Goal: Information Seeking & Learning: Learn about a topic

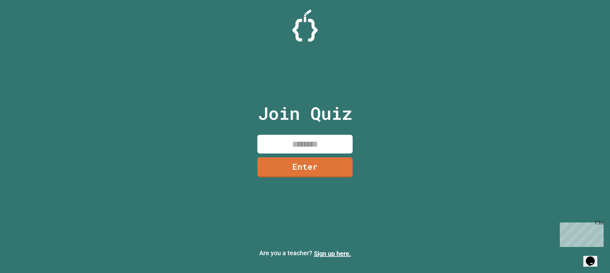
click at [301, 145] on input at bounding box center [304, 144] width 95 height 19
type input "********"
click at [306, 166] on link "Enter" at bounding box center [305, 166] width 97 height 21
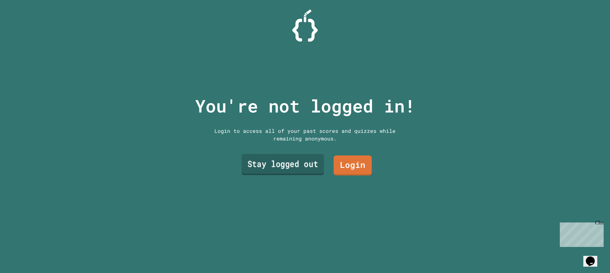
click at [310, 170] on link "Stay logged out" at bounding box center [283, 164] width 82 height 21
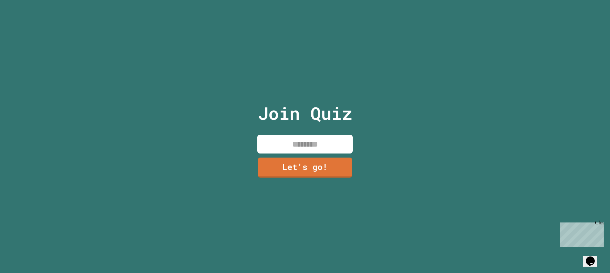
click at [306, 142] on input at bounding box center [304, 144] width 95 height 19
type input "********"
click at [304, 169] on link "Let's go!" at bounding box center [305, 166] width 97 height 21
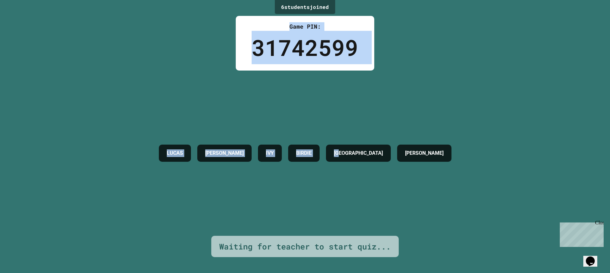
drag, startPoint x: 237, startPoint y: 4, endPoint x: 390, endPoint y: 53, distance: 160.8
click at [390, 53] on div "6 student s joined Game PIN: 31742599 [PERSON_NAME] [PERSON_NAME] [PERSON_NAME]…" at bounding box center [305, 136] width 610 height 273
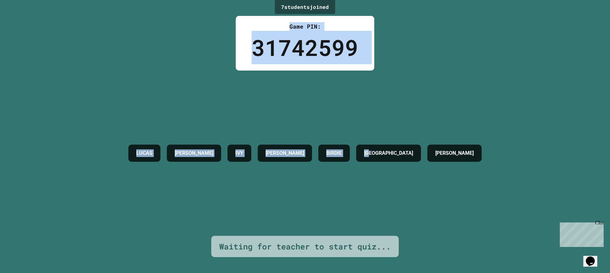
click at [390, 54] on div "7 student s joined Game PIN: 31742599 [PERSON_NAME] [PERSON_NAME] [PERSON_NAME]…" at bounding box center [305, 136] width 610 height 273
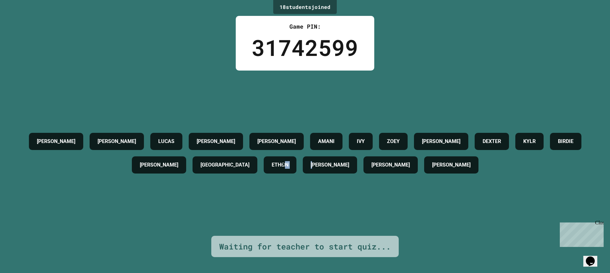
drag, startPoint x: 342, startPoint y: 174, endPoint x: 383, endPoint y: 175, distance: 40.7
click at [383, 175] on div "[PERSON_NAME] [PERSON_NAME] [PERSON_NAME] [PERSON_NAME] [PERSON_NAME] ETHඞN [PE…" at bounding box center [305, 153] width 579 height 47
click at [355, 218] on div "[PERSON_NAME] [PERSON_NAME] [PERSON_NAME] [PERSON_NAME] [PERSON_NAME] ETHඞN [PE…" at bounding box center [305, 153] width 579 height 165
drag, startPoint x: 316, startPoint y: 160, endPoint x: 361, endPoint y: 178, distance: 48.5
click at [361, 177] on div "[PERSON_NAME] [PERSON_NAME] [PERSON_NAME] [PERSON_NAME] [PERSON_NAME] ETHඞN [PE…" at bounding box center [305, 153] width 579 height 47
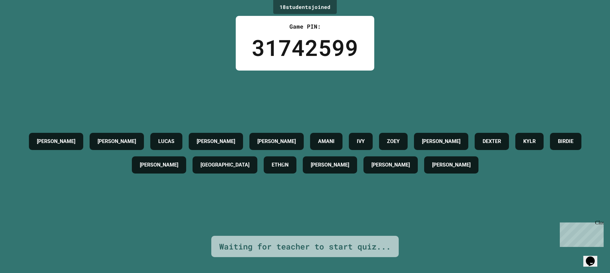
drag, startPoint x: 294, startPoint y: 205, endPoint x: 310, endPoint y: 191, distance: 21.6
click at [305, 198] on div "[PERSON_NAME] [PERSON_NAME] [PERSON_NAME] [PERSON_NAME] [PERSON_NAME] ETHඞN [PE…" at bounding box center [305, 153] width 579 height 165
drag, startPoint x: 337, startPoint y: 165, endPoint x: 346, endPoint y: 164, distance: 8.6
click at [289, 164] on h4 "ETHඞN" at bounding box center [280, 165] width 17 height 8
click at [346, 181] on div "[PERSON_NAME] [PERSON_NAME] [PERSON_NAME] [PERSON_NAME] [PERSON_NAME] ETHඞN [PE…" at bounding box center [305, 153] width 579 height 165
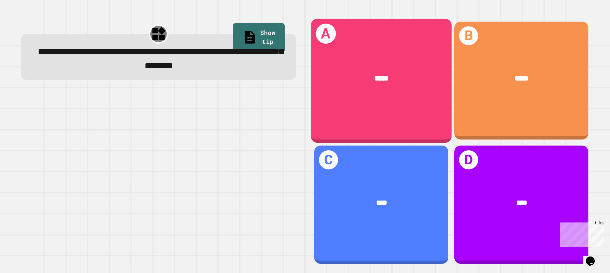
click at [390, 102] on div "A *****" at bounding box center [381, 80] width 141 height 124
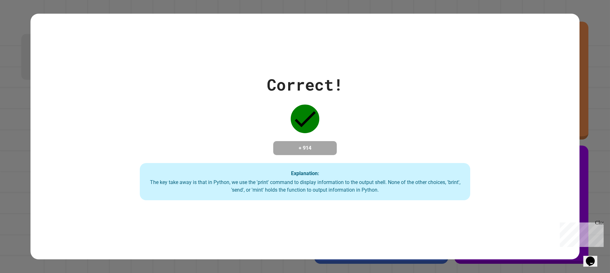
click at [591, 68] on div "Correct! + 914 Explanation: The key take away is that in Python, we use the 'pr…" at bounding box center [305, 136] width 610 height 273
drag, startPoint x: 588, startPoint y: 6, endPoint x: 526, endPoint y: 29, distance: 66.5
click at [526, 29] on div "Correct! + 914 Explanation: The key take away is that in Python, we use the 'pr…" at bounding box center [305, 136] width 610 height 273
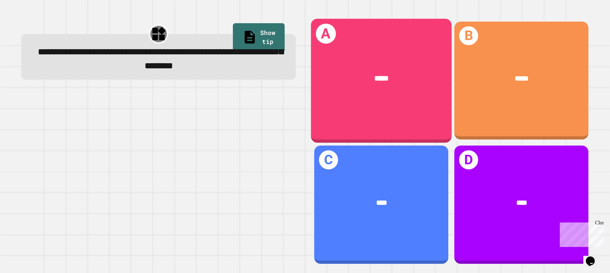
click at [380, 79] on span "*****" at bounding box center [381, 78] width 14 height 7
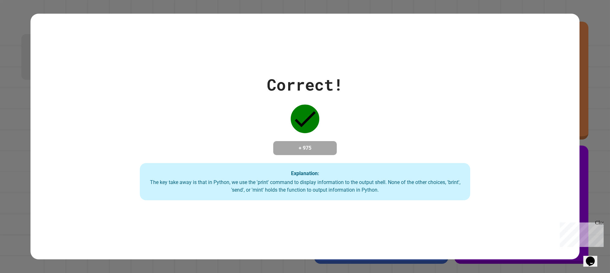
click at [599, 26] on div "Correct! + 975 Explanation: The key take away is that in Python, we use the 'pr…" at bounding box center [305, 136] width 610 height 273
drag, startPoint x: 531, startPoint y: 98, endPoint x: 525, endPoint y: 71, distance: 28.1
click at [525, 73] on div "Correct! + 975 Explanation: The key take away is that in Python, we use the 'pr…" at bounding box center [305, 137] width 472 height 128
drag, startPoint x: 256, startPoint y: 148, endPoint x: 382, endPoint y: 163, distance: 126.5
click at [382, 163] on div "Correct! + 975 Explanation: The key take away is that in Python, we use the 'pr…" at bounding box center [305, 137] width 472 height 128
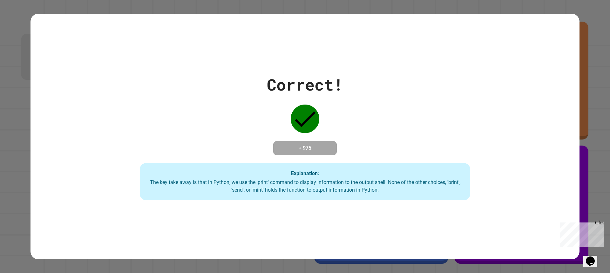
click at [374, 114] on div "Correct! + 975 Explanation: The key take away is that in Python, we use the 'pr…" at bounding box center [305, 137] width 472 height 128
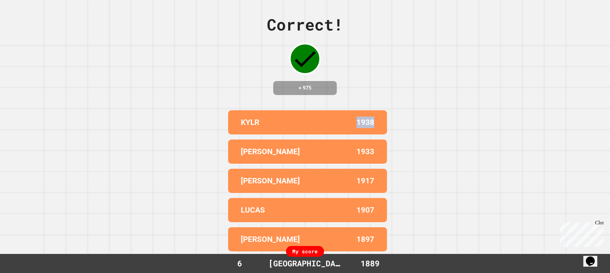
drag, startPoint x: 320, startPoint y: 141, endPoint x: 375, endPoint y: 130, distance: 55.7
click at [375, 130] on div "KYLR 1938 [PERSON_NAME] 1933 [PERSON_NAME] 1917 [PERSON_NAME] 1907 [PERSON_NAME…" at bounding box center [305, 181] width 159 height 146
click at [547, 156] on div "Correct! + 975 KYLR 1938 [PERSON_NAME] 1933 [PERSON_NAME] 1917 [PERSON_NAME] 19…" at bounding box center [305, 136] width 610 height 273
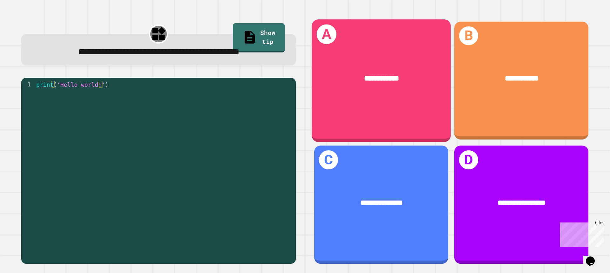
click at [362, 70] on div "**********" at bounding box center [381, 78] width 139 height 41
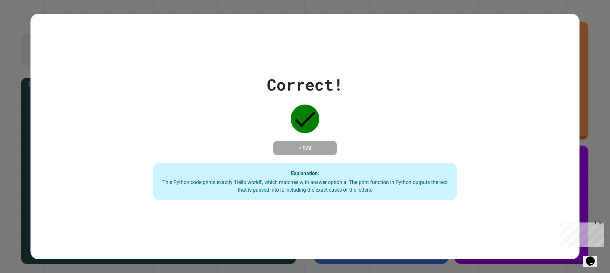
click at [596, 56] on div "Correct! + 972 Explanation: This Python code prints exactly 'Hello world!', whi…" at bounding box center [305, 136] width 610 height 273
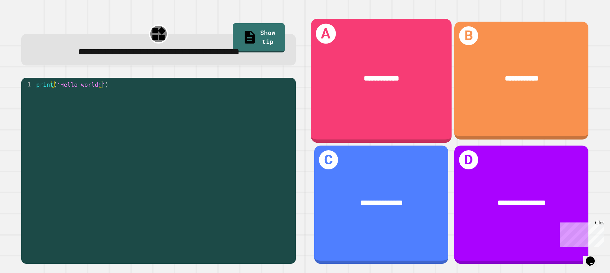
click at [354, 103] on div "**********" at bounding box center [381, 80] width 141 height 124
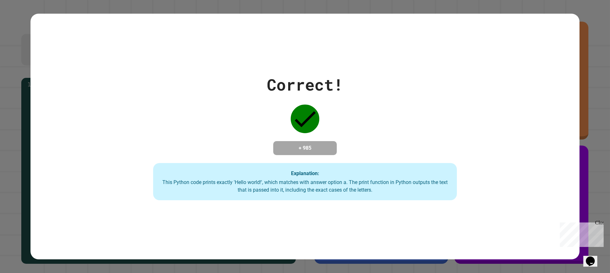
click at [597, 93] on div "Correct! + 985 Explanation: This Python code prints exactly 'Hello world!', whi…" at bounding box center [305, 136] width 610 height 273
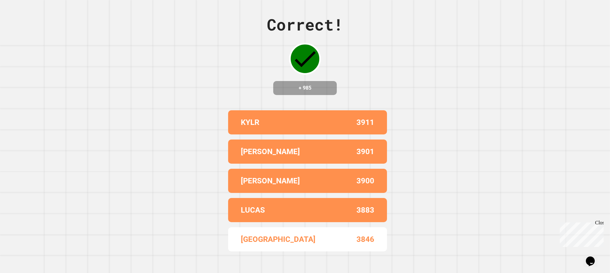
click at [411, 58] on div "Correct! + 985 KYLR 3911 ALEX 3901 [PERSON_NAME] 3900 [PERSON_NAME] 3883 BROOKL…" at bounding box center [305, 136] width 610 height 273
drag, startPoint x: 589, startPoint y: 40, endPoint x: 449, endPoint y: 22, distance: 141.3
click at [520, 33] on div "Correct! + 985 KYLR 3911 ALEX 3901 [PERSON_NAME] 3900 [PERSON_NAME] 3883 BROOKL…" at bounding box center [305, 136] width 610 height 273
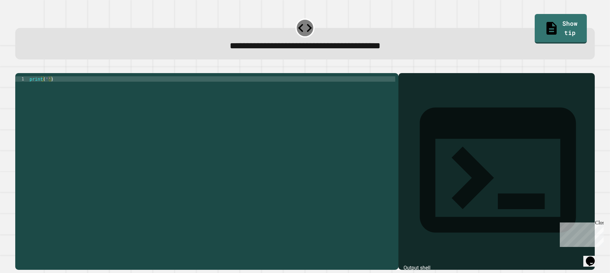
click at [44, 94] on div "print ( '' )" at bounding box center [211, 165] width 367 height 178
click at [47, 89] on div "print ( '' )" at bounding box center [211, 165] width 367 height 178
click at [73, 89] on div "print ( 'Hello World!' )" at bounding box center [211, 165] width 367 height 178
drag, startPoint x: 72, startPoint y: 89, endPoint x: 47, endPoint y: 90, distance: 24.8
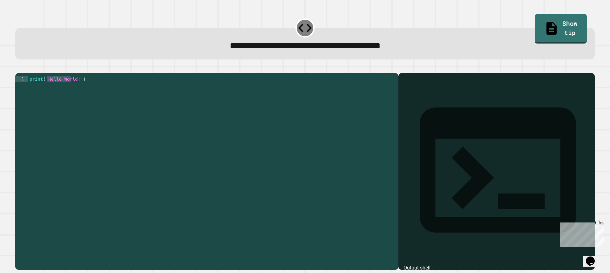
click at [47, 90] on div "print ( 'Hello World!' )" at bounding box center [211, 165] width 367 height 178
type textarea "**********"
click at [18, 68] on button "button" at bounding box center [18, 68] width 0 height 0
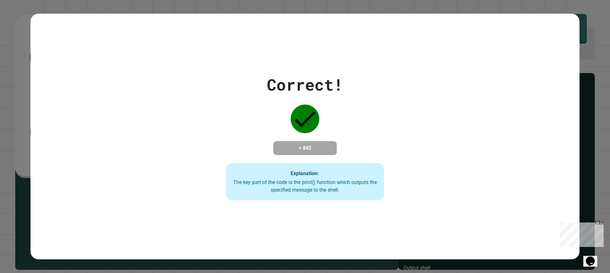
click at [582, 30] on div "Correct! + 842 Explanation: The key part of the code is the print() function wh…" at bounding box center [305, 136] width 610 height 273
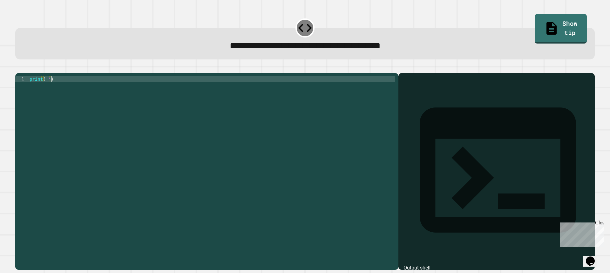
click at [46, 91] on div "print ( '' )" at bounding box center [211, 165] width 367 height 178
click at [46, 88] on div "print ( '' )" at bounding box center [211, 165] width 367 height 178
type textarea "**********"
click at [18, 68] on icon "button" at bounding box center [18, 68] width 0 height 0
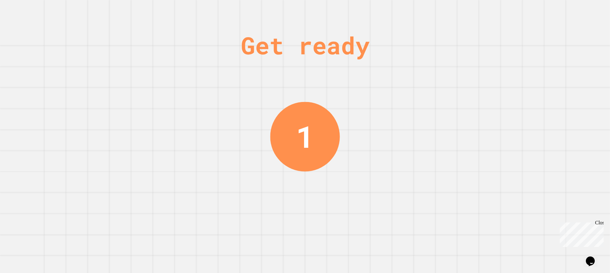
drag, startPoint x: 224, startPoint y: 33, endPoint x: 372, endPoint y: 43, distance: 148.5
click at [372, 43] on div "Get ready 1" at bounding box center [305, 136] width 610 height 273
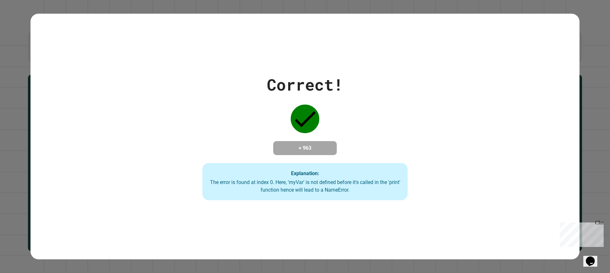
click at [582, 96] on div "Correct! + 963 Explanation: The error is found at index 0. Here, 'myVar' is not…" at bounding box center [305, 136] width 610 height 273
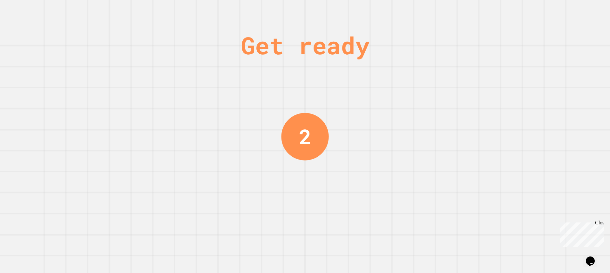
click at [97, 83] on div "Get ready 2" at bounding box center [305, 136] width 610 height 273
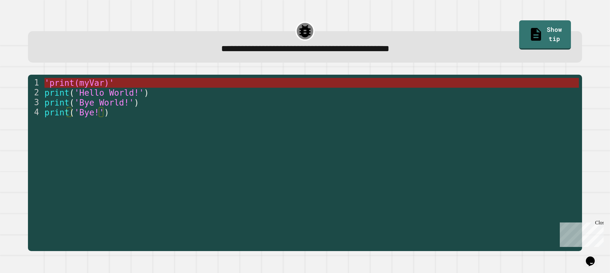
click at [103, 80] on span "'print(myVar)'" at bounding box center [80, 83] width 70 height 10
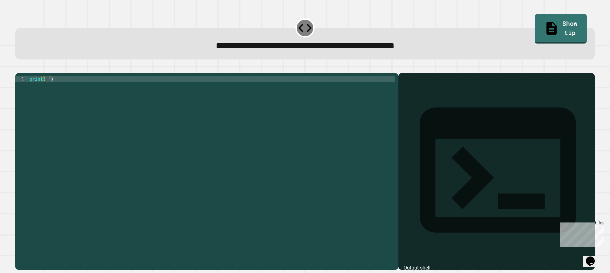
click at [46, 87] on div "print ( '' )" at bounding box center [211, 165] width 367 height 178
type textarea "**********"
click at [18, 68] on icon "button" at bounding box center [18, 68] width 0 height 0
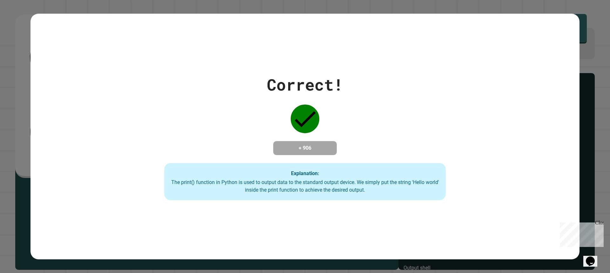
click at [596, 54] on div "Correct! + 906 Explanation: The print() function in Python is used to output da…" at bounding box center [305, 136] width 610 height 273
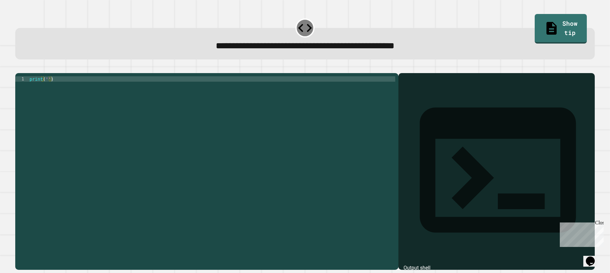
click at [45, 88] on div "print ( '' )" at bounding box center [211, 165] width 367 height 178
click at [46, 89] on div "print ( '' )" at bounding box center [211, 165] width 367 height 178
type textarea "**********"
click at [15, 69] on div at bounding box center [305, 69] width 580 height 8
click at [18, 68] on icon "button" at bounding box center [18, 68] width 0 height 0
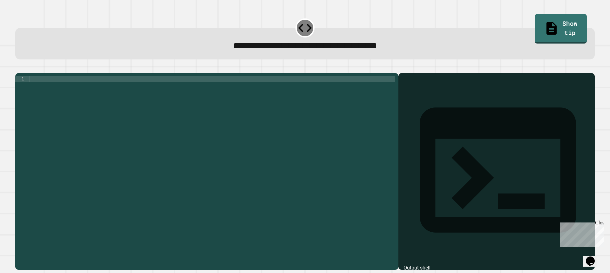
click at [62, 85] on div "1 XXXXXXXXXXXXXXXXXXXXXXXXXXXXXXXXXXXXXXXXXXXXXXXXXXXXXXXXXXXXXXXXXXXXXXXXXXXXX…" at bounding box center [206, 171] width 383 height 197
drag, startPoint x: 61, startPoint y: 97, endPoint x: 65, endPoint y: 89, distance: 8.7
click at [64, 90] on div at bounding box center [211, 165] width 367 height 178
type textarea "**********"
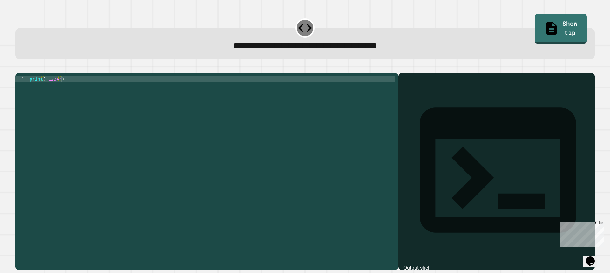
click at [18, 68] on icon "button" at bounding box center [18, 68] width 0 height 0
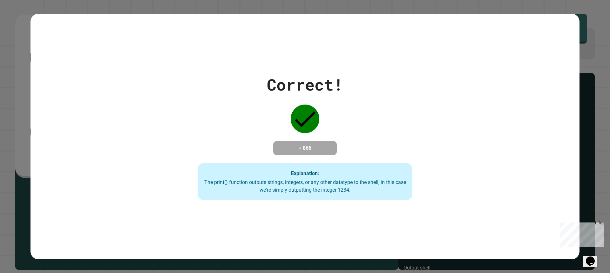
click at [508, 9] on div "Correct! + 866 Explanation: The print() function outputs strings, integers, or …" at bounding box center [305, 136] width 610 height 273
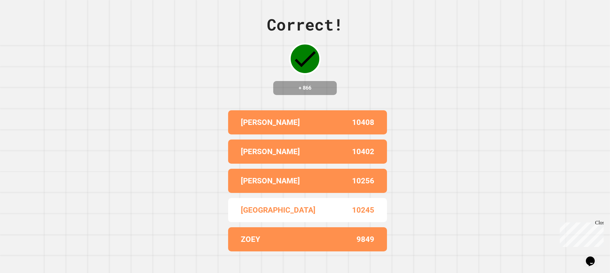
click at [368, 77] on div "Correct! + 866 [PERSON_NAME] 10408 [PERSON_NAME] 10402 [PERSON_NAME] 10256 BROO…" at bounding box center [305, 136] width 610 height 273
drag, startPoint x: 114, startPoint y: 34, endPoint x: 405, endPoint y: 84, distance: 294.8
click at [405, 84] on div "Correct! + 866 [PERSON_NAME] 10408 [PERSON_NAME] 10402 [PERSON_NAME] 10256 BROO…" at bounding box center [305, 136] width 610 height 273
click at [406, 68] on div "Correct! + 866 [PERSON_NAME] 10408 [PERSON_NAME] 10402 [PERSON_NAME] 10256 BROO…" at bounding box center [305, 136] width 610 height 273
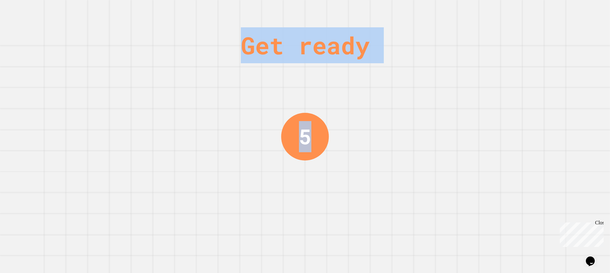
drag, startPoint x: 250, startPoint y: 12, endPoint x: 375, endPoint y: 45, distance: 129.7
click at [408, 120] on div "Get ready 5" at bounding box center [305, 136] width 610 height 273
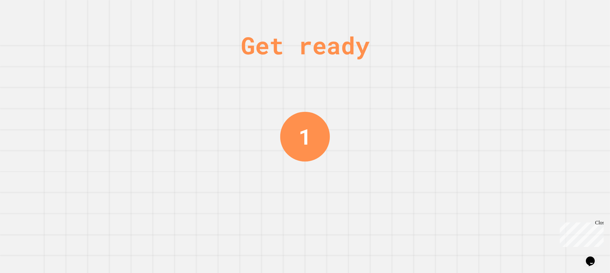
click at [87, 90] on div "Get ready 1" at bounding box center [305, 136] width 610 height 273
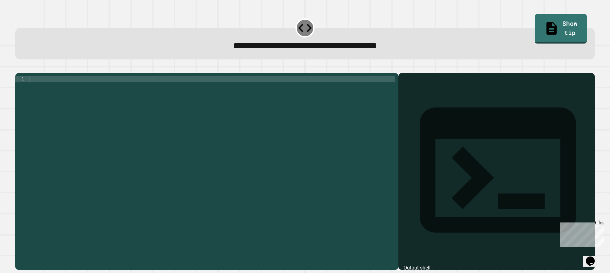
click at [87, 90] on div at bounding box center [211, 165] width 367 height 178
type textarea "**********"
click at [18, 68] on button "button" at bounding box center [18, 68] width 0 height 0
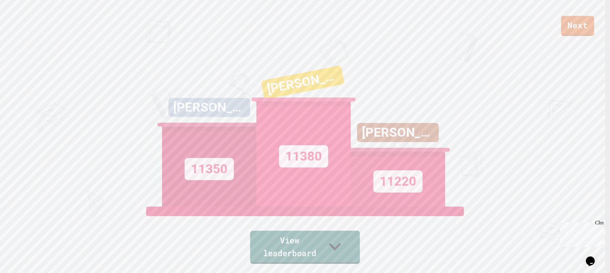
click at [283, 252] on link "View leaderboard" at bounding box center [305, 247] width 110 height 33
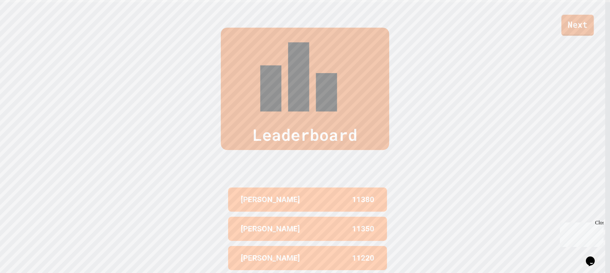
click at [575, 24] on link "Next" at bounding box center [578, 25] width 32 height 21
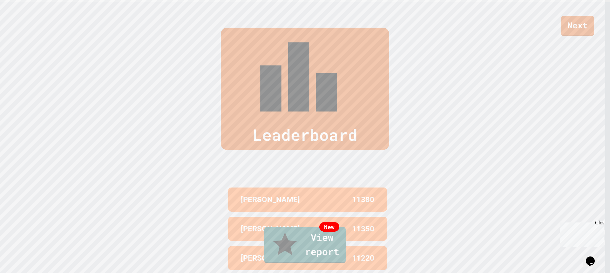
drag, startPoint x: 419, startPoint y: 135, endPoint x: 456, endPoint y: 157, distance: 42.3
drag, startPoint x: 458, startPoint y: 139, endPoint x: 438, endPoint y: 108, distance: 37.0
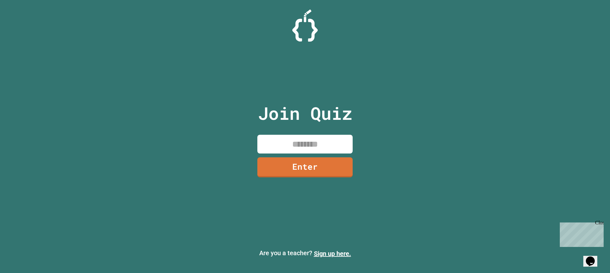
click at [295, 150] on input at bounding box center [304, 144] width 95 height 19
type input "********"
click at [317, 166] on link "Enter" at bounding box center [305, 166] width 96 height 21
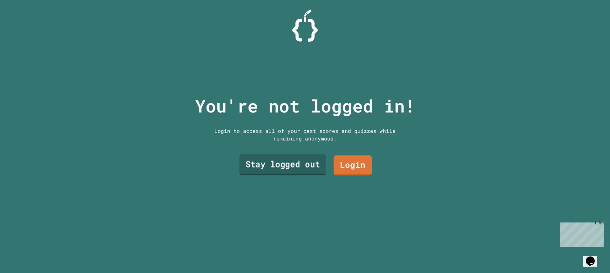
click at [289, 165] on link "Stay logged out" at bounding box center [282, 164] width 87 height 21
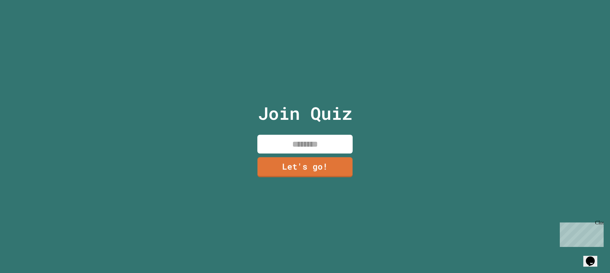
drag, startPoint x: 287, startPoint y: 135, endPoint x: 288, endPoint y: 140, distance: 4.2
click at [288, 140] on input at bounding box center [304, 144] width 95 height 19
type input "********"
click at [277, 164] on link "Let's go!" at bounding box center [305, 166] width 87 height 21
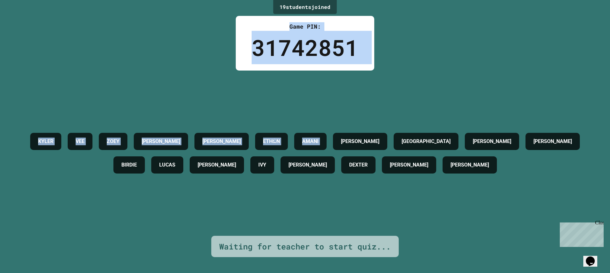
drag, startPoint x: 428, startPoint y: 68, endPoint x: 321, endPoint y: 51, distance: 108.7
click at [321, 51] on div "19 student s joined Game PIN: 31742851 KYLER VEE ZOEY CONNOR BROOKS ETHඞN AMANI…" at bounding box center [305, 136] width 610 height 273
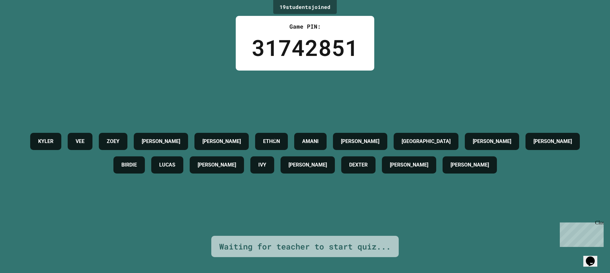
click at [557, 133] on div "KYLER VEE ZOEY CONNOR BROOKS ETHඞN AMANI ANDREW BROOKLYN JONATHAN DYLAN BIRDIE …" at bounding box center [305, 153] width 579 height 47
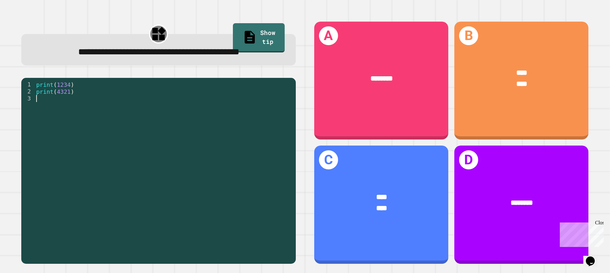
click at [86, 118] on div "print ( 1234 ) print ( 4321 )" at bounding box center [164, 161] width 258 height 161
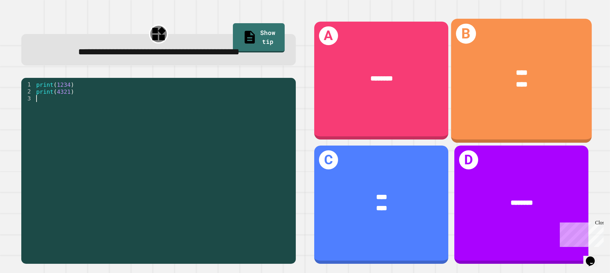
click at [477, 101] on div "**** ****" at bounding box center [521, 78] width 141 height 53
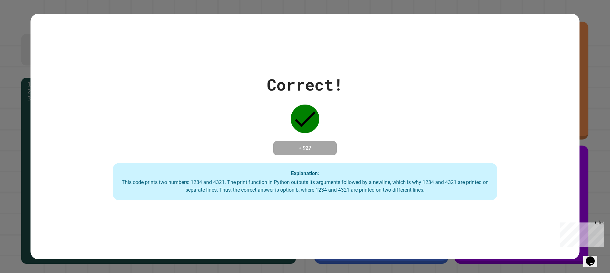
click at [588, 66] on div "Correct! + 927 Explanation: This code prints two numbers: 1234 and 4321. The pr…" at bounding box center [305, 136] width 610 height 273
click at [598, 99] on div "Correct! + 927 Explanation: This code prints two numbers: 1234 and 4321. The pr…" at bounding box center [305, 136] width 610 height 273
drag, startPoint x: 342, startPoint y: 155, endPoint x: 276, endPoint y: 103, distance: 84.6
click at [276, 103] on div "Correct! + 927 Explanation: This code prints two numbers: 1234 and 4321. The pr…" at bounding box center [305, 137] width 549 height 128
click at [473, 165] on div "Explanation: This code prints two numbers: 1234 and 4321. The print function in…" at bounding box center [305, 182] width 385 height 38
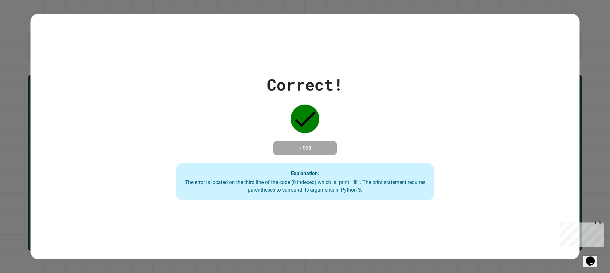
click at [591, 109] on div "Correct! + 973 Explanation: The error is located on the third line of the code …" at bounding box center [305, 136] width 610 height 273
click at [590, 58] on div "Correct! + 973 Explanation: The error is located on the third line of the code …" at bounding box center [305, 136] width 610 height 273
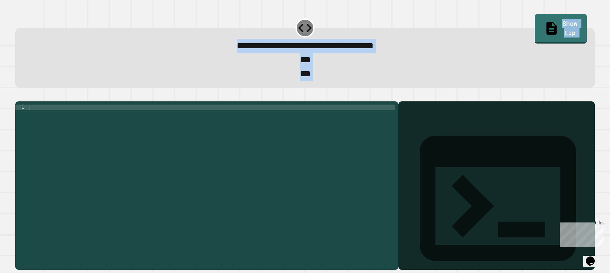
drag, startPoint x: 319, startPoint y: 55, endPoint x: 480, endPoint y: 44, distance: 160.6
click at [480, 44] on div "**********" at bounding box center [305, 136] width 610 height 273
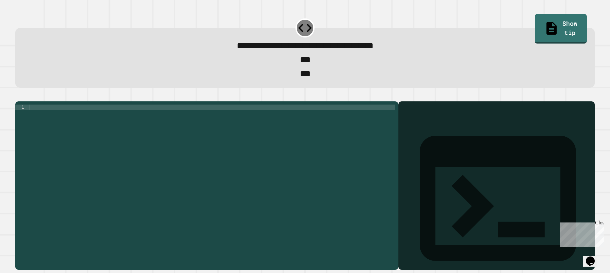
click at [467, 64] on div "***" at bounding box center [305, 60] width 557 height 14
click at [28, 151] on div at bounding box center [211, 178] width 367 height 146
type textarea "**********"
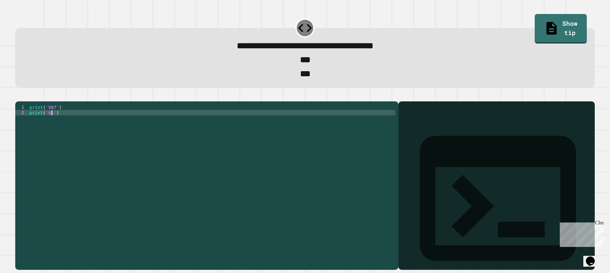
scroll to position [0, 1]
type textarea "**********"
click at [18, 96] on icon "button" at bounding box center [18, 96] width 0 height 0
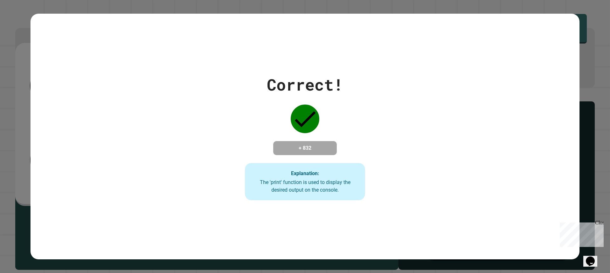
click at [586, 49] on div "Correct! + 832 Explanation: The 'print' function is used to display the desired…" at bounding box center [305, 136] width 610 height 273
click at [586, 30] on div "Correct! + 832 Explanation: The 'print' function is used to display the desired…" at bounding box center [305, 136] width 610 height 273
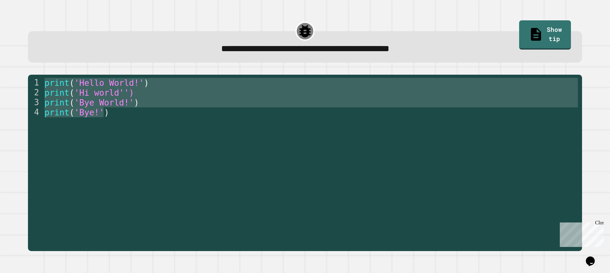
drag, startPoint x: 141, startPoint y: 113, endPoint x: 168, endPoint y: 41, distance: 76.2
click at [168, 42] on div "**********" at bounding box center [305, 134] width 586 height 245
click at [164, 39] on div "**********" at bounding box center [305, 46] width 555 height 31
click at [152, 127] on div "print ( 'Hello World!' ) print ( 'Hi world'') print ( 'Bye World!' ) print ( 'B…" at bounding box center [311, 152] width 536 height 148
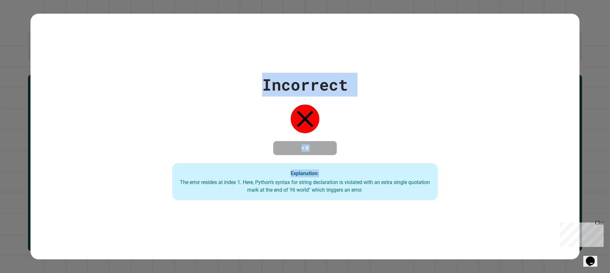
drag, startPoint x: 579, startPoint y: 26, endPoint x: 484, endPoint y: -48, distance: 120.2
click at [484, 0] on html "**********" at bounding box center [305, 136] width 610 height 273
click at [589, 38] on div "Incorrect + 0 Explanation: The error resides at index 1. Here, Python's syntax …" at bounding box center [305, 136] width 610 height 273
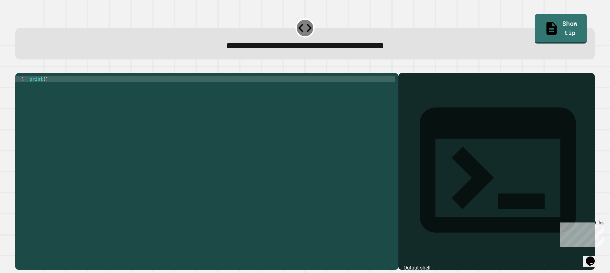
click at [44, 93] on div "print ( )" at bounding box center [211, 165] width 367 height 178
click at [44, 87] on div "print ( )" at bounding box center [211, 165] width 367 height 178
type textarea "**********"
click at [18, 68] on button "button" at bounding box center [18, 68] width 0 height 0
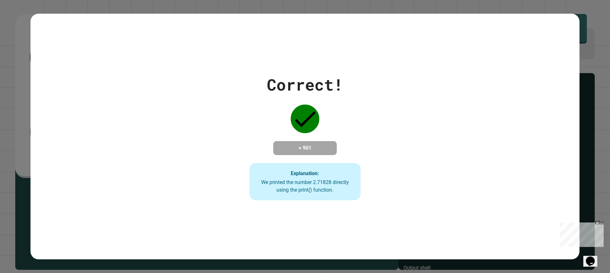
click at [579, 45] on div "Correct! + 901 Explanation: We printed the number 2.71828 directly using the pr…" at bounding box center [305, 136] width 610 height 273
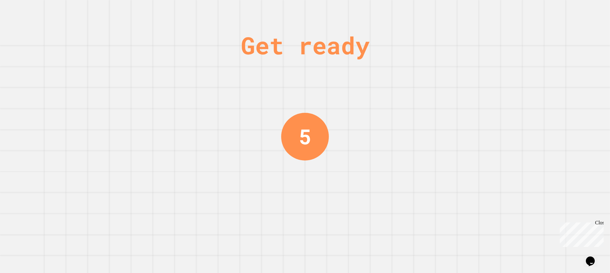
drag, startPoint x: 199, startPoint y: 32, endPoint x: 216, endPoint y: 43, distance: 19.7
click at [448, 111] on div "Get ready 5" at bounding box center [305, 136] width 610 height 273
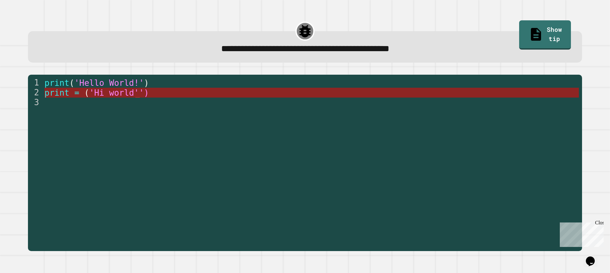
click at [136, 94] on span "'Hi world'')" at bounding box center [119, 93] width 60 height 10
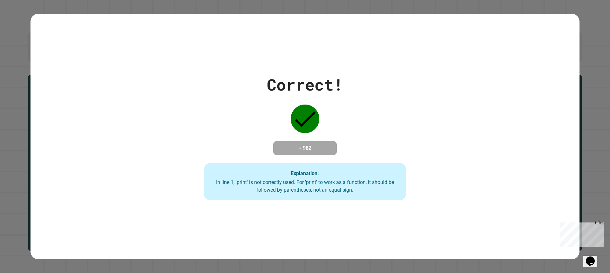
click at [585, 98] on div "Correct! + 982 Explanation: In line 1, 'print' is not correctly used. For 'prin…" at bounding box center [305, 136] width 610 height 273
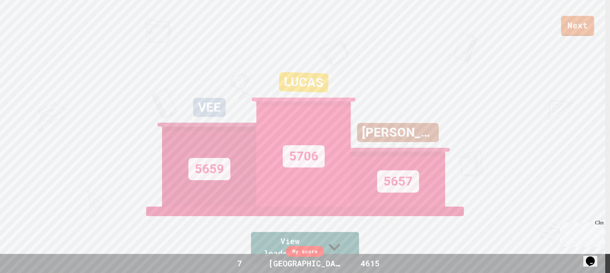
click at [303, 33] on div "Next" at bounding box center [305, 18] width 610 height 36
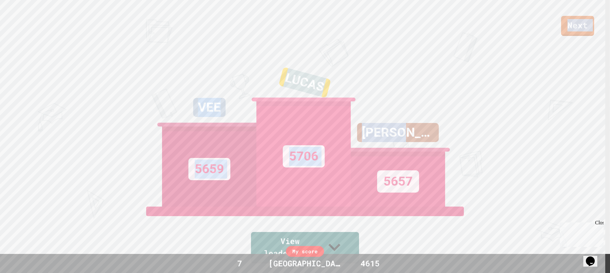
drag, startPoint x: 509, startPoint y: 45, endPoint x: 377, endPoint y: 12, distance: 136.1
click at [377, 12] on div "Next VEE 5659 LUCAS 5706 ANDREW 5657 View leaderboard" at bounding box center [305, 136] width 610 height 273
click at [407, 109] on div "ANDREW 5657" at bounding box center [398, 127] width 94 height 159
click at [410, 98] on div "ANDREW 5657" at bounding box center [398, 127] width 94 height 159
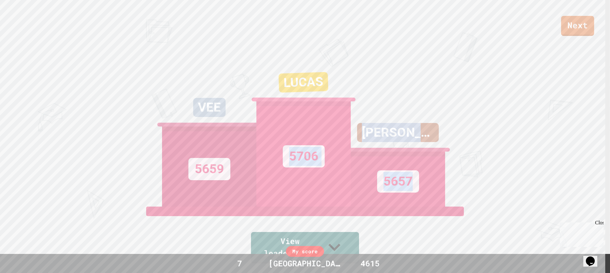
drag, startPoint x: 440, startPoint y: 210, endPoint x: 336, endPoint y: 105, distance: 148.3
click at [336, 105] on div "VEE 5659 LUCAS 5706 ANDREW 5657" at bounding box center [305, 127] width 286 height 159
drag, startPoint x: 434, startPoint y: 192, endPoint x: 428, endPoint y: 177, distance: 16.0
click at [434, 192] on div "5657" at bounding box center [398, 179] width 94 height 55
click at [471, 45] on div "Next VEE 5659 LUCAS 5706 ANDREW 5657 View leaderboard" at bounding box center [305, 136] width 610 height 273
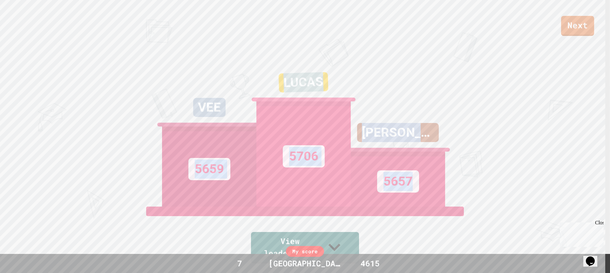
drag, startPoint x: 158, startPoint y: 194, endPoint x: 473, endPoint y: 196, distance: 315.0
click at [473, 196] on div "Next VEE 5659 LUCAS 5706 ANDREW 5657 View leaderboard" at bounding box center [305, 136] width 610 height 273
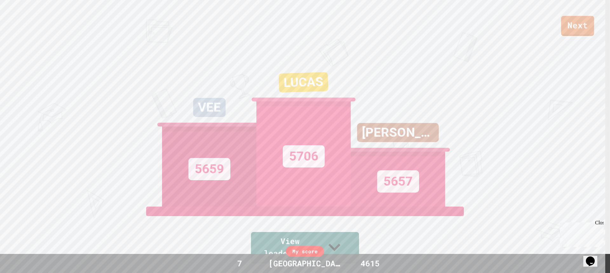
drag, startPoint x: 216, startPoint y: 15, endPoint x: 197, endPoint y: 51, distance: 39.8
click at [216, 16] on div "Next" at bounding box center [305, 18] width 610 height 36
drag, startPoint x: 105, startPoint y: 38, endPoint x: 181, endPoint y: 55, distance: 77.6
click at [181, 55] on div "Next VEE 5659 LUCAS 5706 ANDREW 5657 View leaderboard" at bounding box center [305, 136] width 610 height 273
click at [188, 56] on div "Next VEE 5659 LUCAS 5706 ANDREW 5657 View leaderboard" at bounding box center [305, 136] width 610 height 273
